Goal: Information Seeking & Learning: Learn about a topic

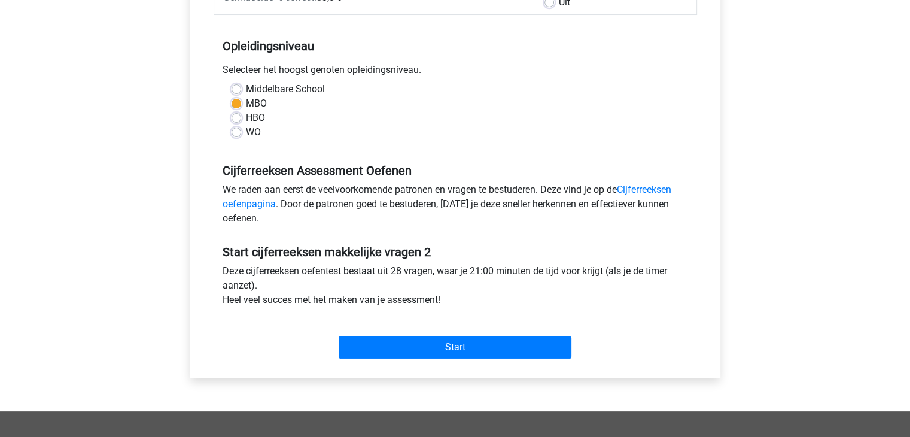
scroll to position [239, 0]
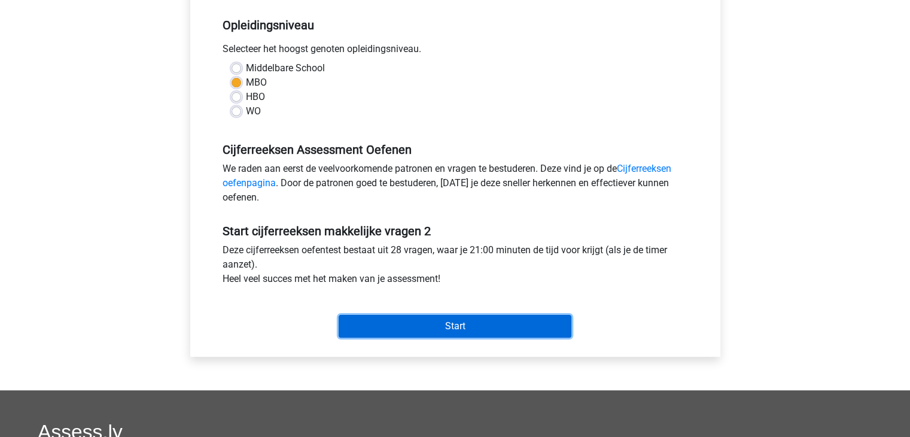
click at [443, 328] on input "Start" at bounding box center [455, 326] width 233 height 23
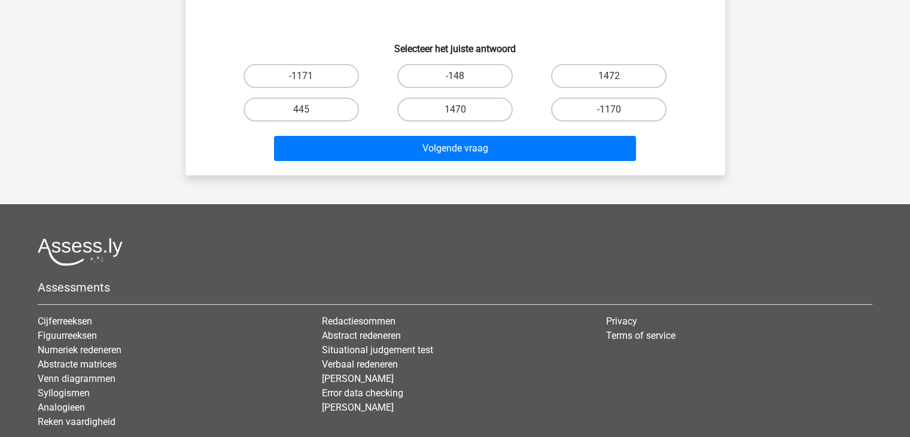
scroll to position [279, 0]
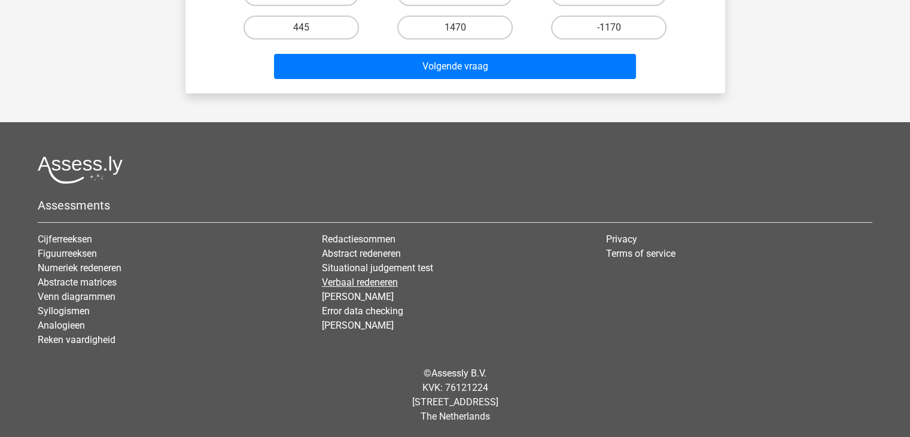
click at [366, 280] on link "Verbaal redeneren" at bounding box center [360, 281] width 76 height 11
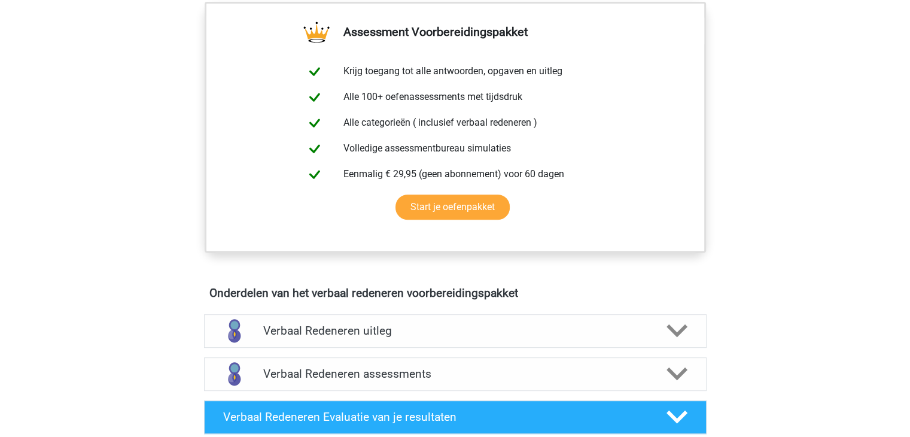
scroll to position [239, 0]
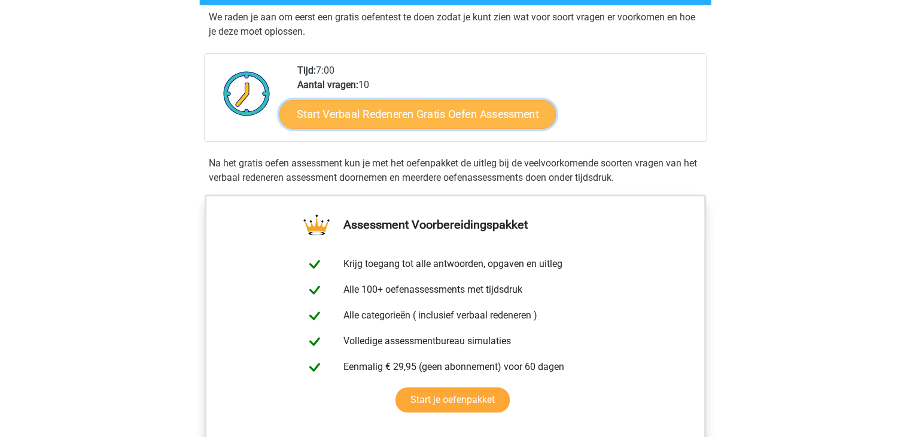
click at [393, 106] on link "Start Verbaal Redeneren Gratis Oefen Assessment" at bounding box center [417, 114] width 276 height 29
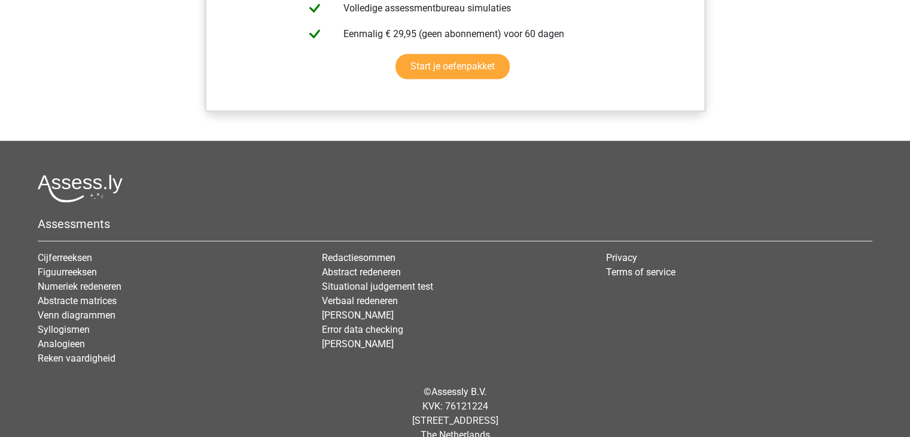
scroll to position [1077, 0]
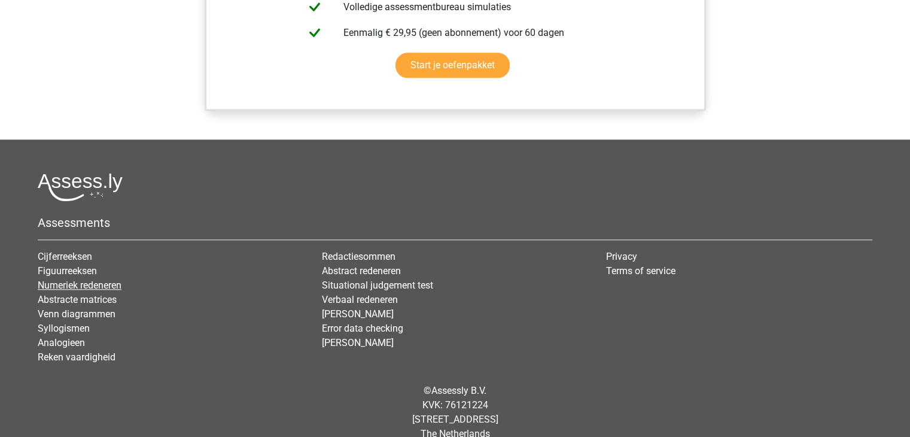
click at [96, 281] on link "Numeriek redeneren" at bounding box center [80, 284] width 84 height 11
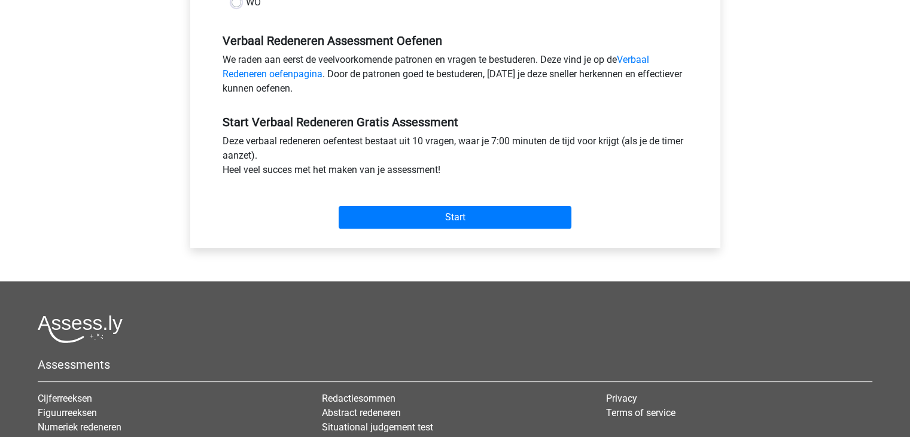
scroll to position [419, 0]
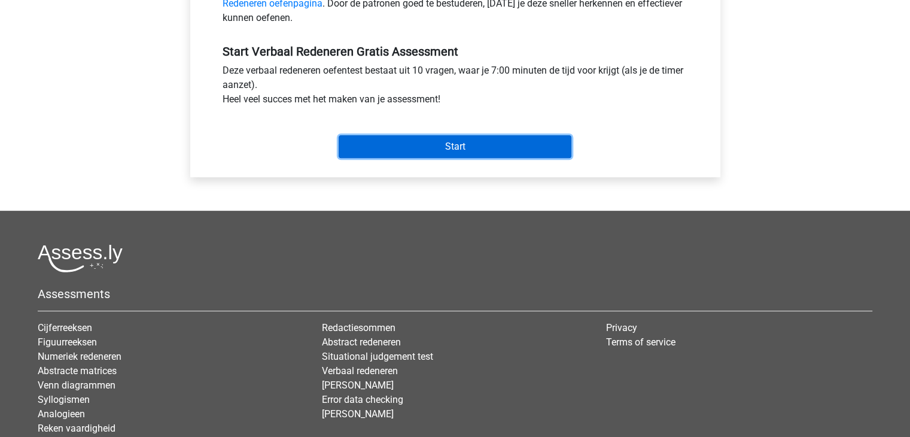
click at [457, 148] on input "Start" at bounding box center [455, 146] width 233 height 23
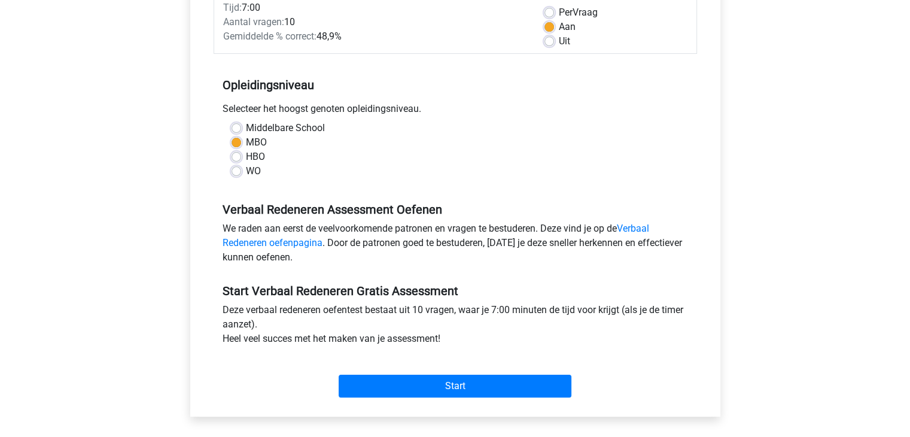
scroll to position [0, 0]
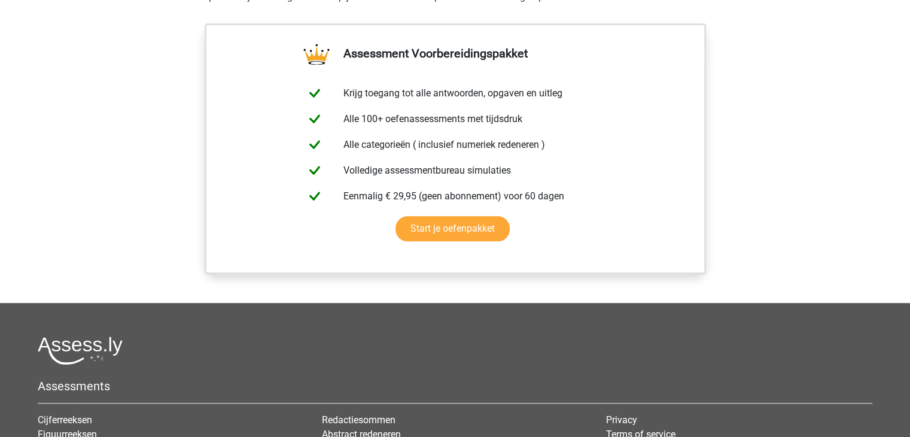
scroll to position [538, 0]
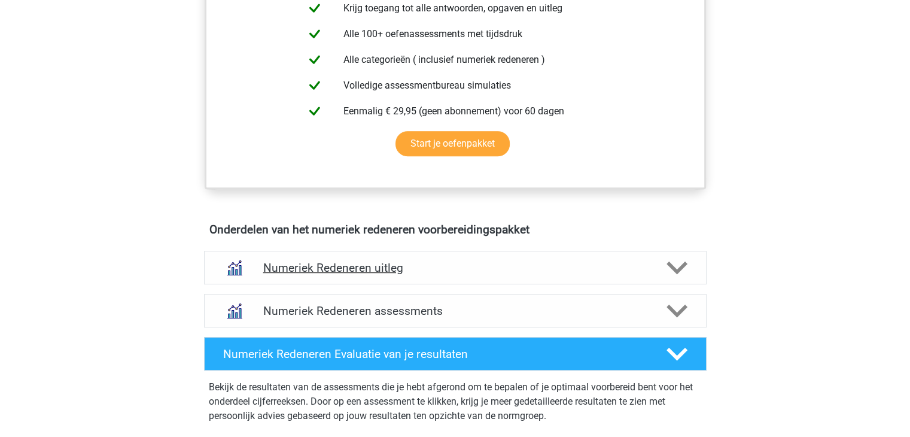
click at [679, 267] on polygon at bounding box center [676, 267] width 21 height 13
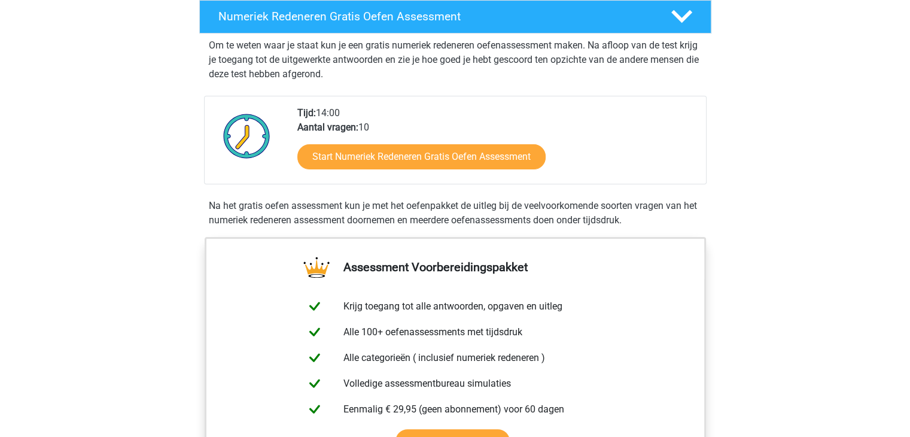
scroll to position [239, 0]
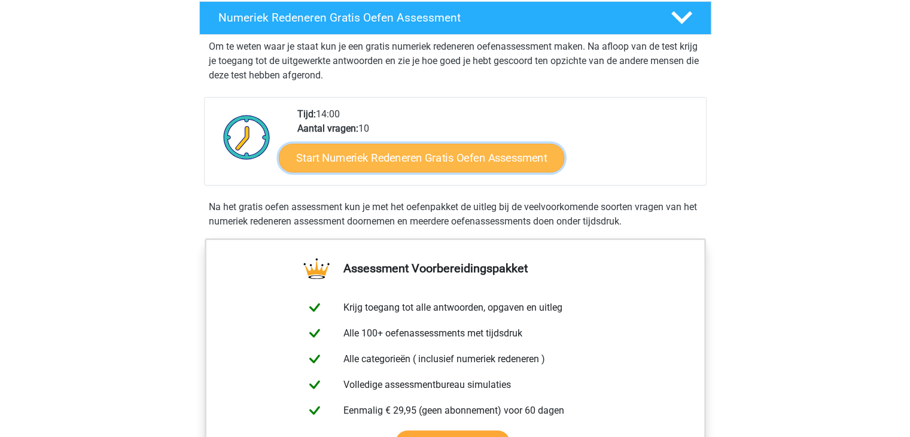
click at [449, 162] on link "Start Numeriek Redeneren Gratis Oefen Assessment" at bounding box center [421, 157] width 285 height 29
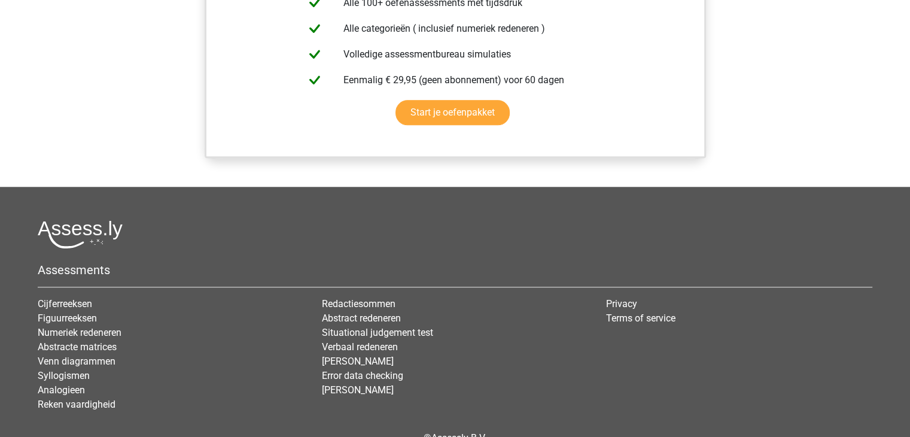
scroll to position [1196, 0]
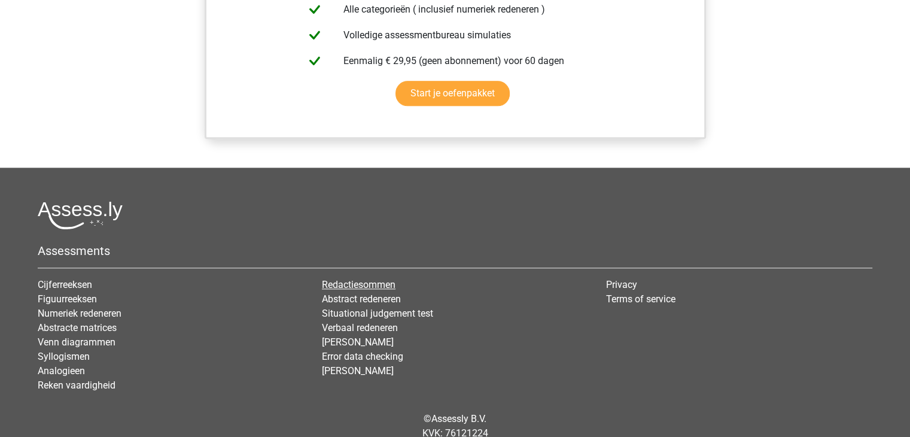
click at [335, 281] on link "Redactiesommen" at bounding box center [359, 284] width 74 height 11
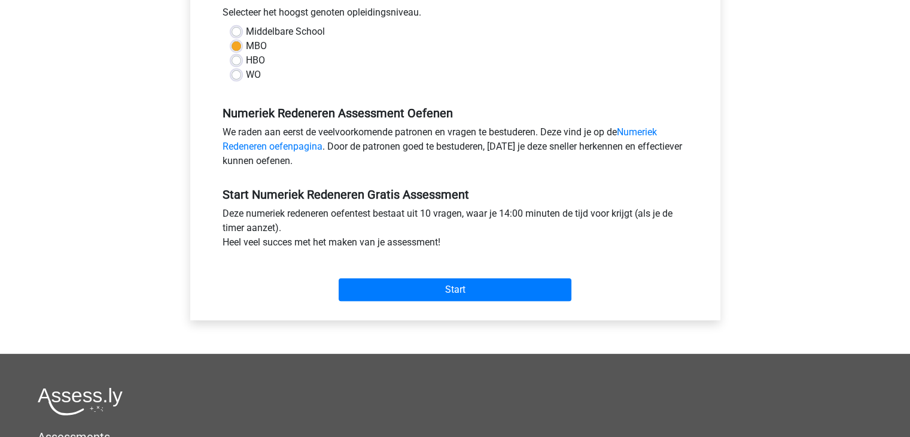
scroll to position [359, 0]
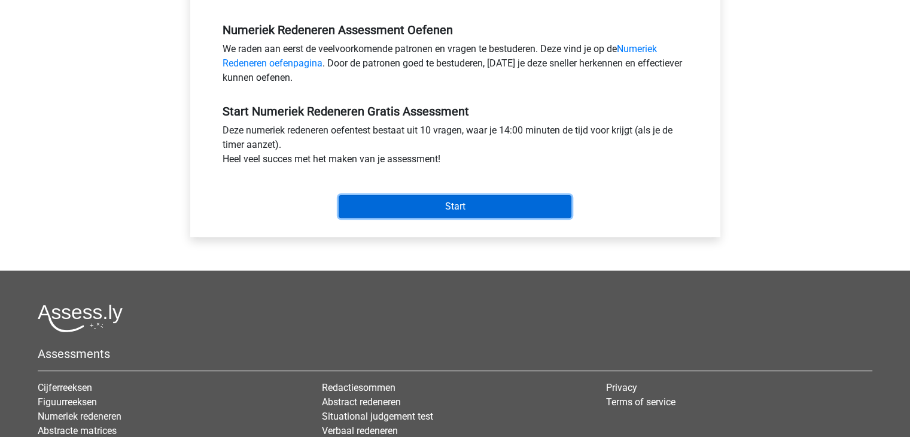
click at [443, 207] on input "Start" at bounding box center [455, 206] width 233 height 23
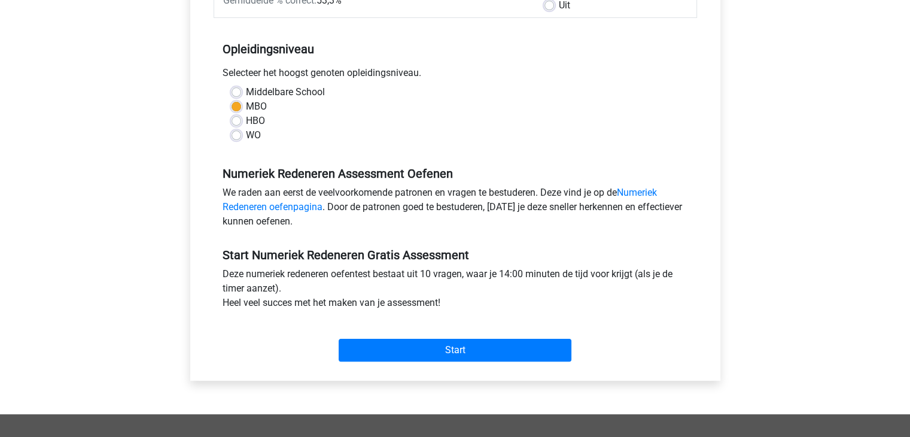
scroll to position [0, 0]
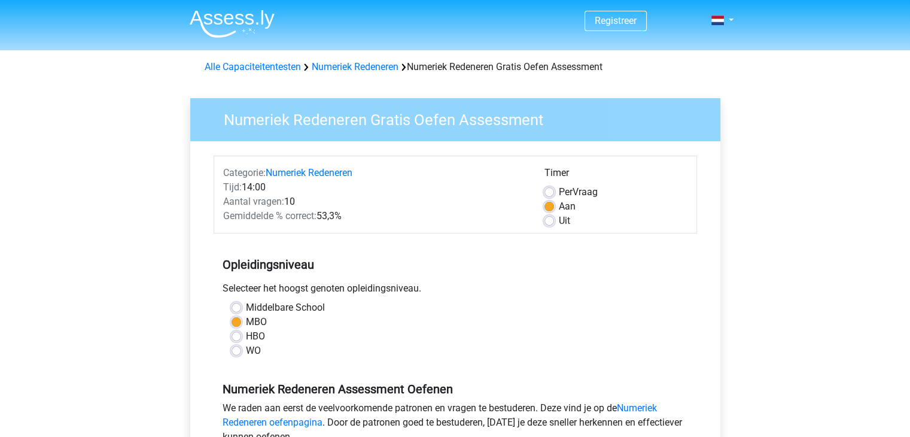
click at [246, 305] on label "Middelbare School" at bounding box center [285, 307] width 79 height 14
click at [234, 305] on input "Middelbare School" at bounding box center [236, 306] width 10 height 12
radio input "true"
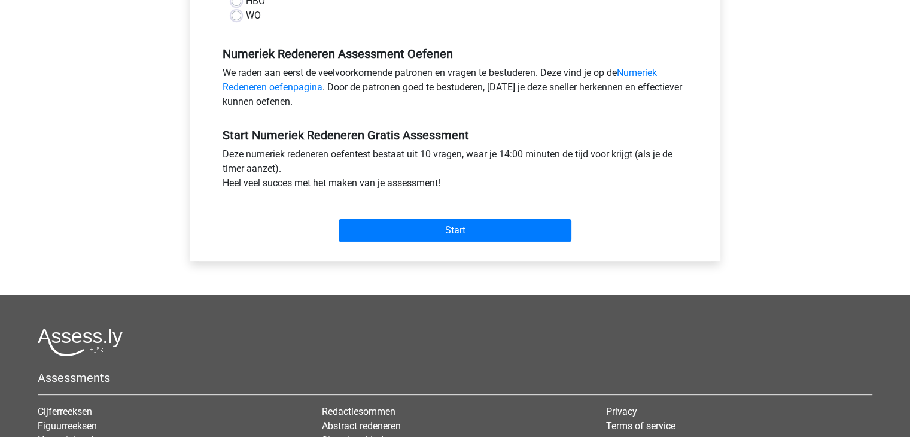
scroll to position [359, 0]
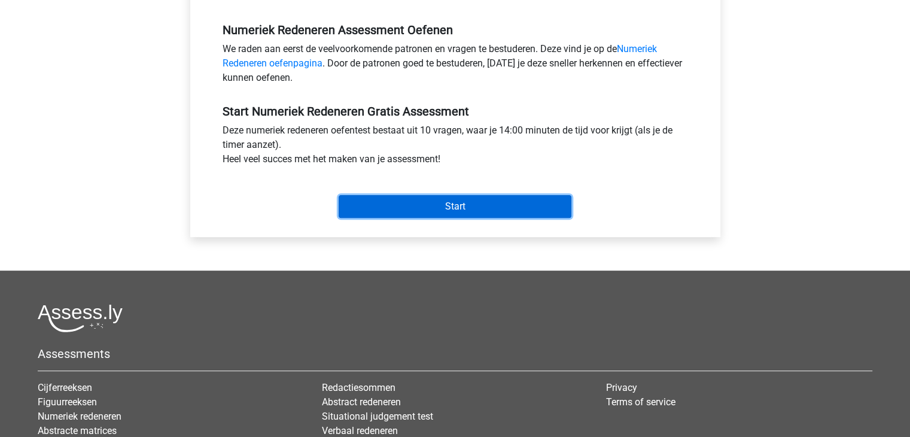
click at [441, 206] on input "Start" at bounding box center [455, 206] width 233 height 23
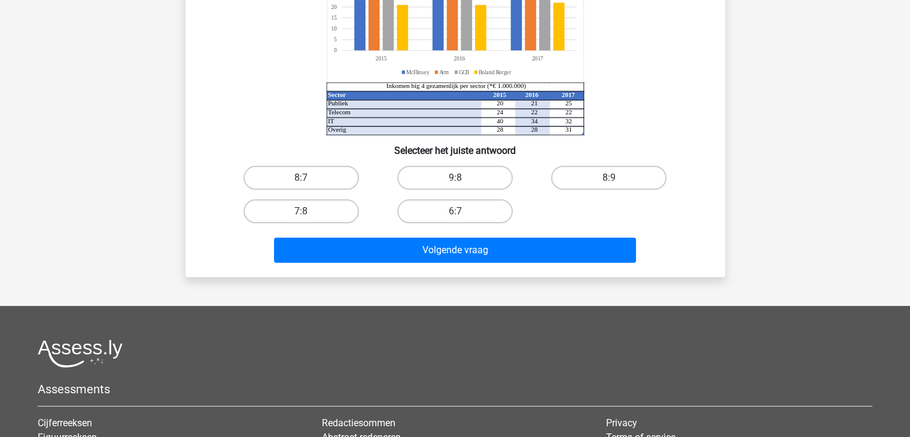
scroll to position [179, 0]
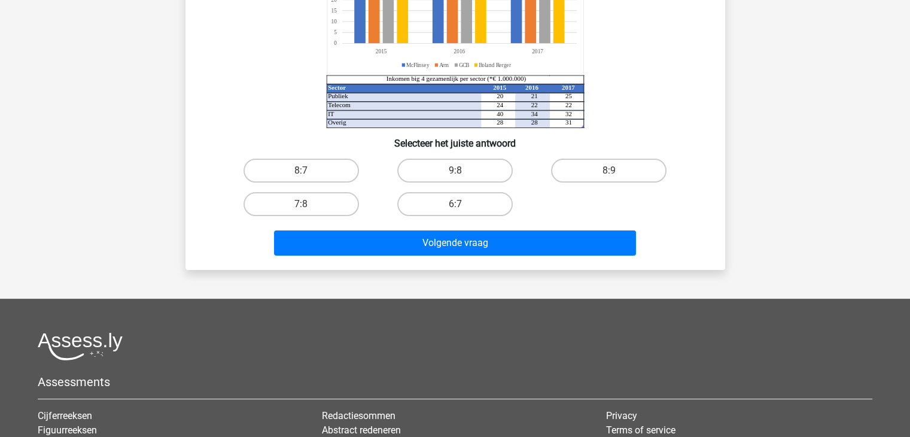
click at [440, 206] on label "6:7" at bounding box center [454, 204] width 115 height 24
click at [455, 206] on input "6:7" at bounding box center [459, 208] width 8 height 8
radio input "true"
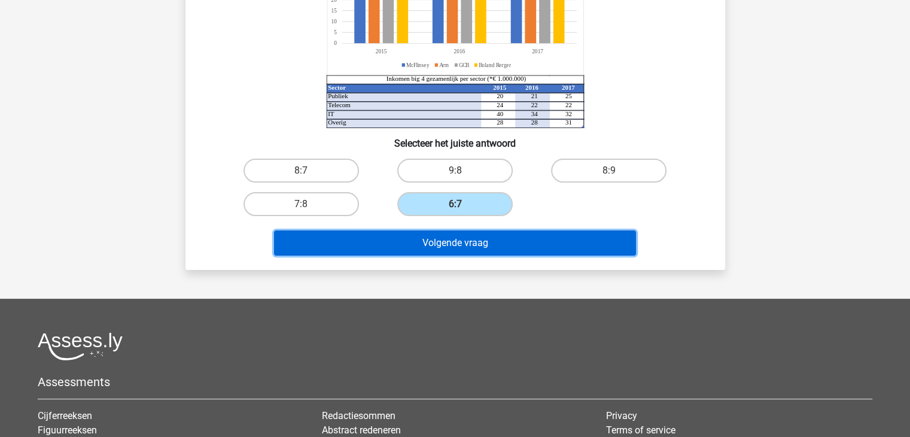
click at [437, 237] on button "Volgende vraag" at bounding box center [455, 242] width 362 height 25
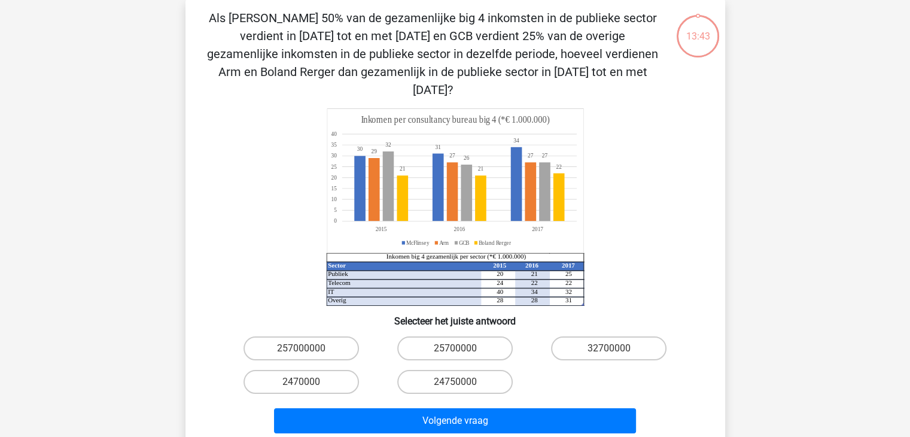
scroll to position [55, 0]
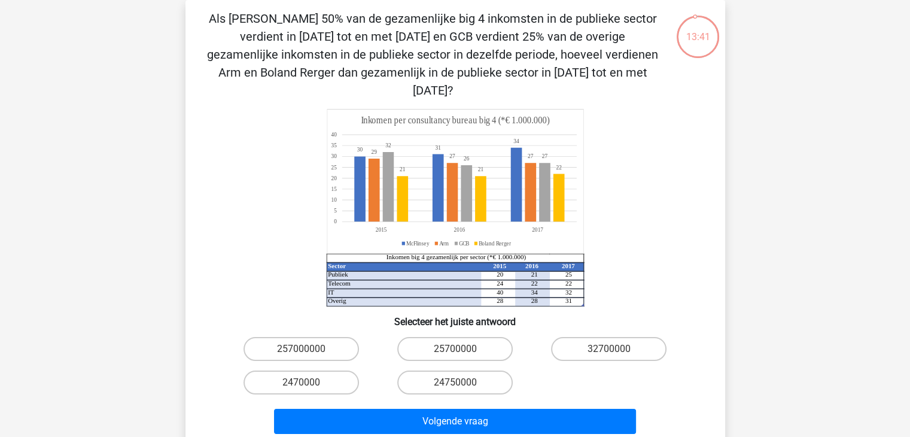
click at [460, 349] on input "25700000" at bounding box center [459, 353] width 8 height 8
radio input "true"
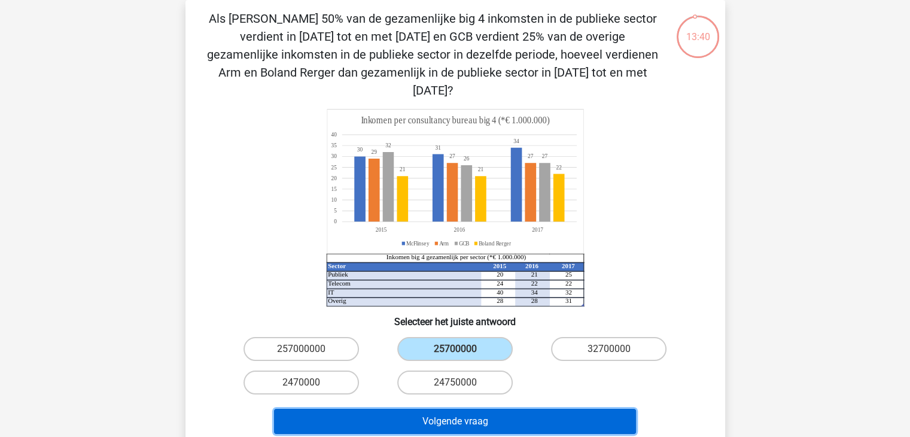
click at [470, 408] on button "Volgende vraag" at bounding box center [455, 420] width 362 height 25
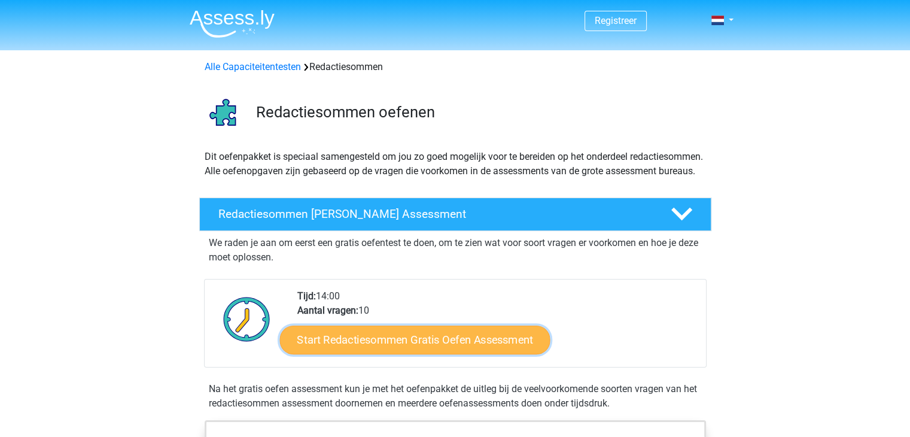
click at [376, 347] on link "Start Redactiesommen Gratis Oefen Assessment" at bounding box center [414, 339] width 270 height 29
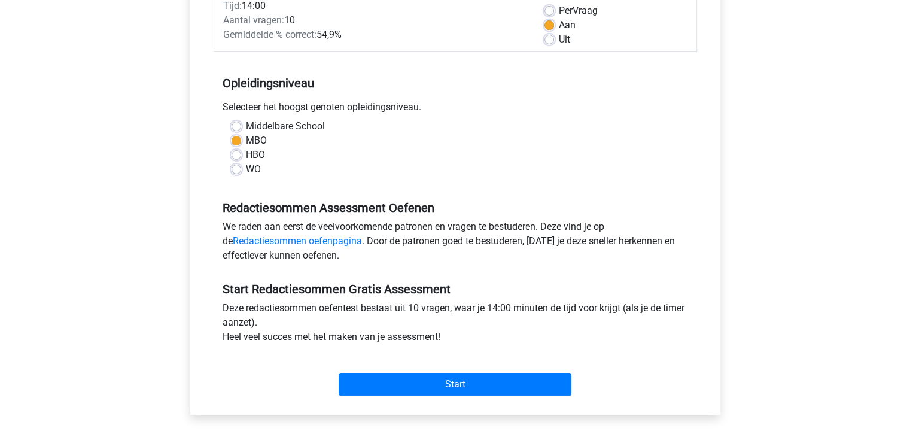
scroll to position [239, 0]
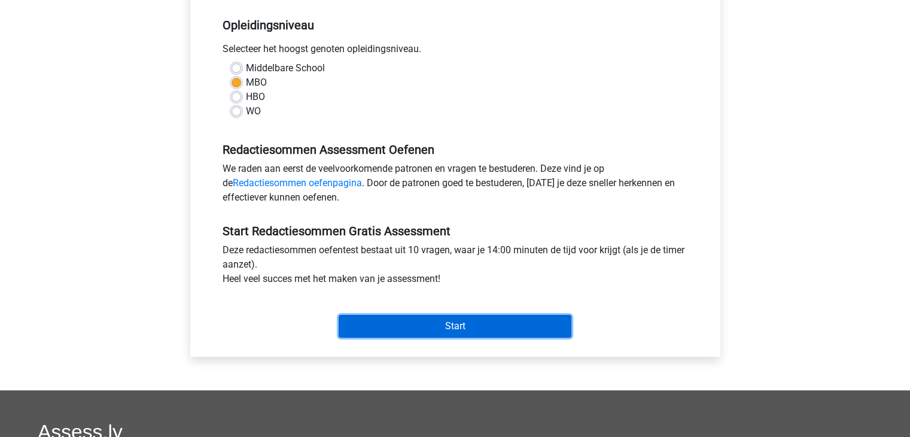
click at [399, 328] on input "Start" at bounding box center [455, 326] width 233 height 23
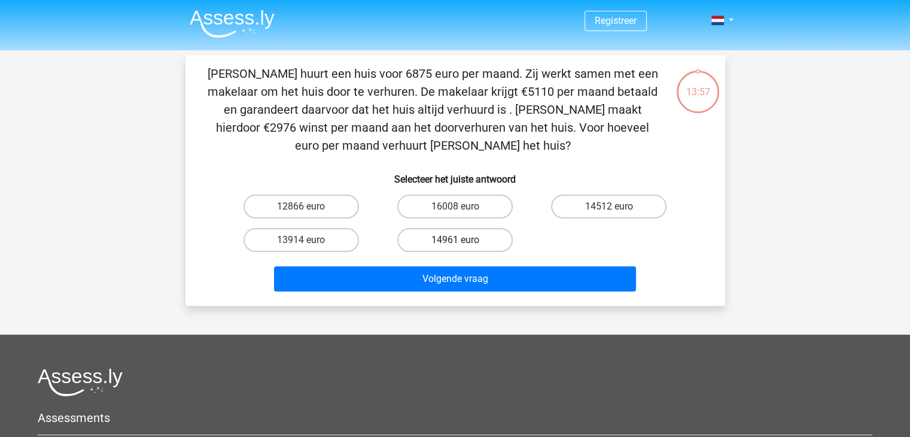
click at [439, 230] on label "14961 euro" at bounding box center [454, 240] width 115 height 24
click at [455, 240] on input "14961 euro" at bounding box center [459, 244] width 8 height 8
radio input "true"
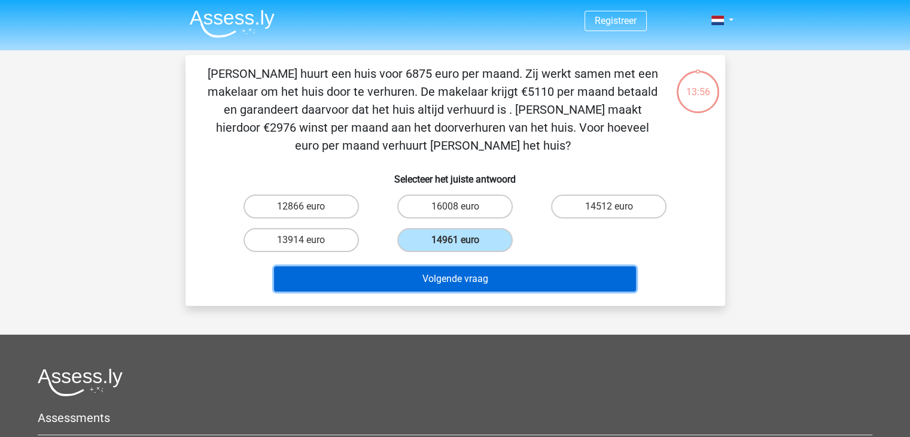
click at [416, 276] on button "Volgende vraag" at bounding box center [455, 278] width 362 height 25
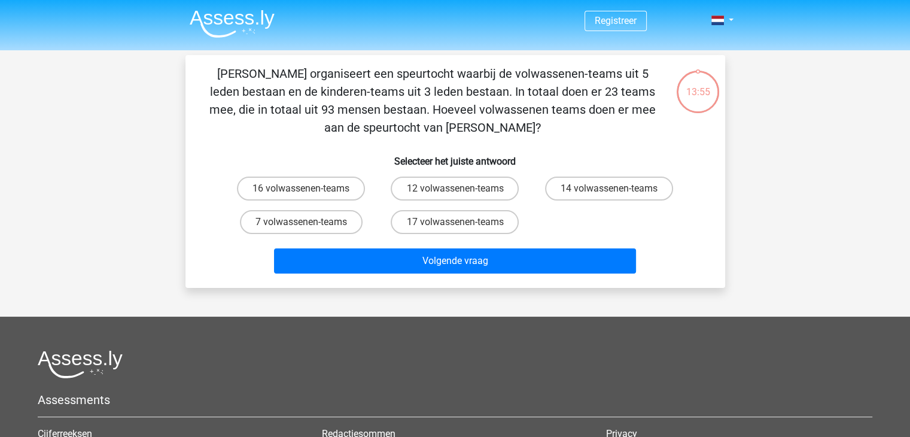
scroll to position [55, 0]
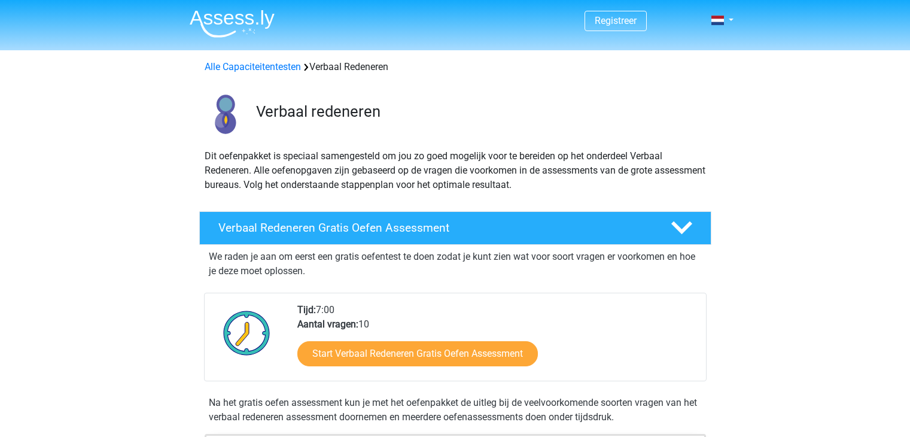
scroll to position [1077, 0]
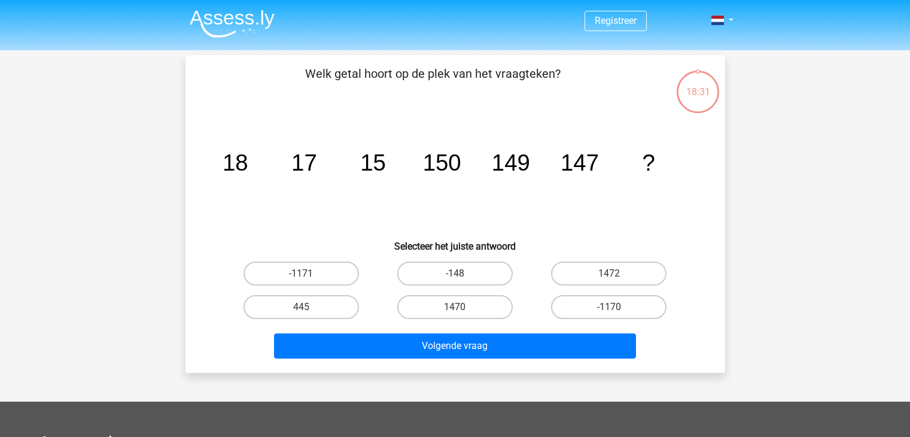
scroll to position [279, 0]
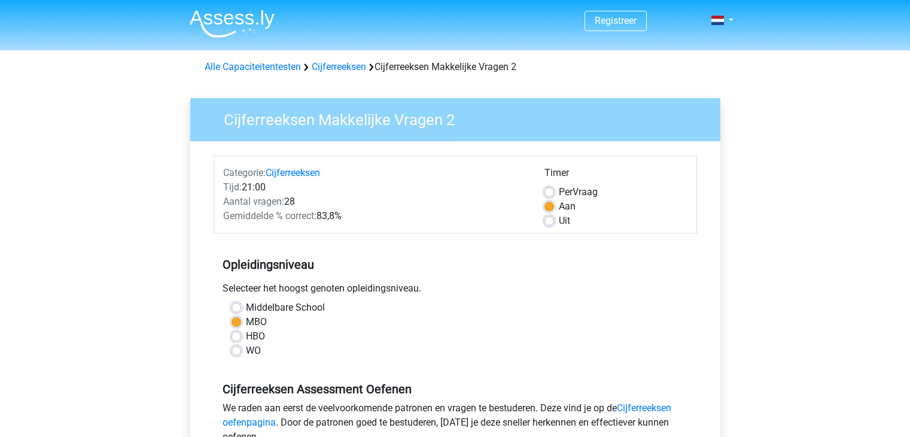
scroll to position [239, 0]
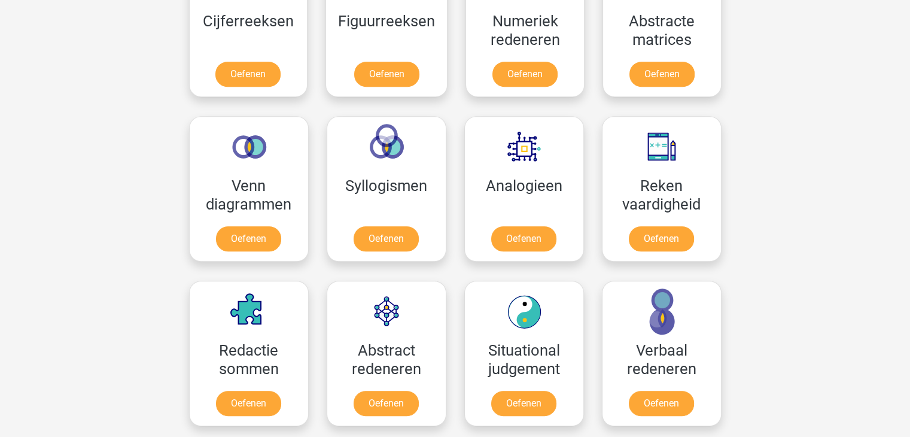
scroll to position [598, 0]
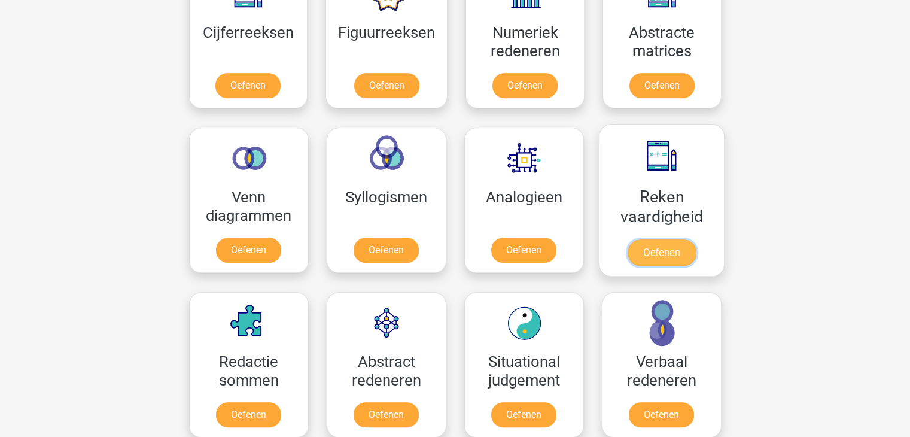
click at [655, 252] on link "Oefenen" at bounding box center [661, 252] width 68 height 26
